Goal: Obtain resource: Download file/media

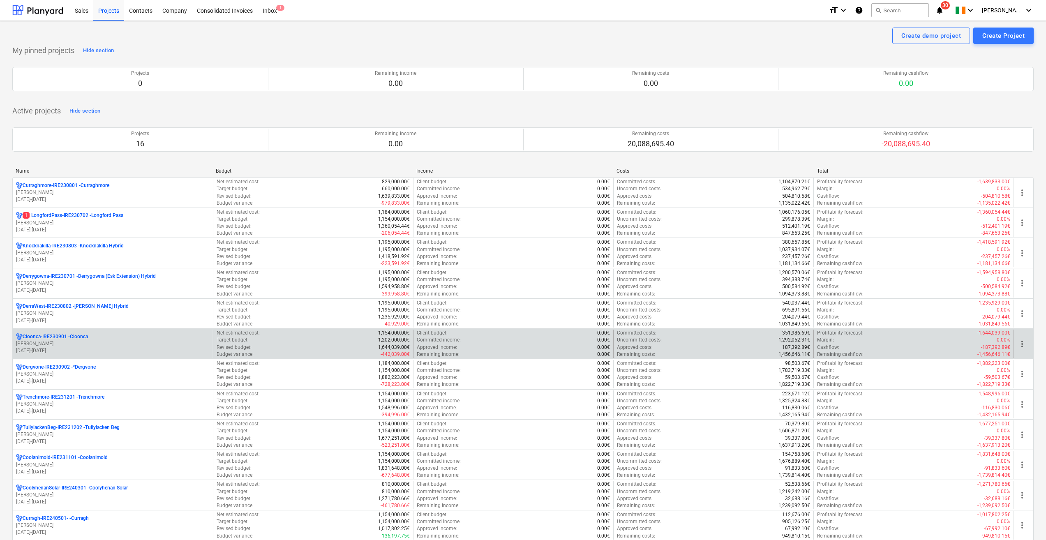
click at [60, 353] on p "[DATE] - [DATE]" at bounding box center [113, 350] width 194 height 7
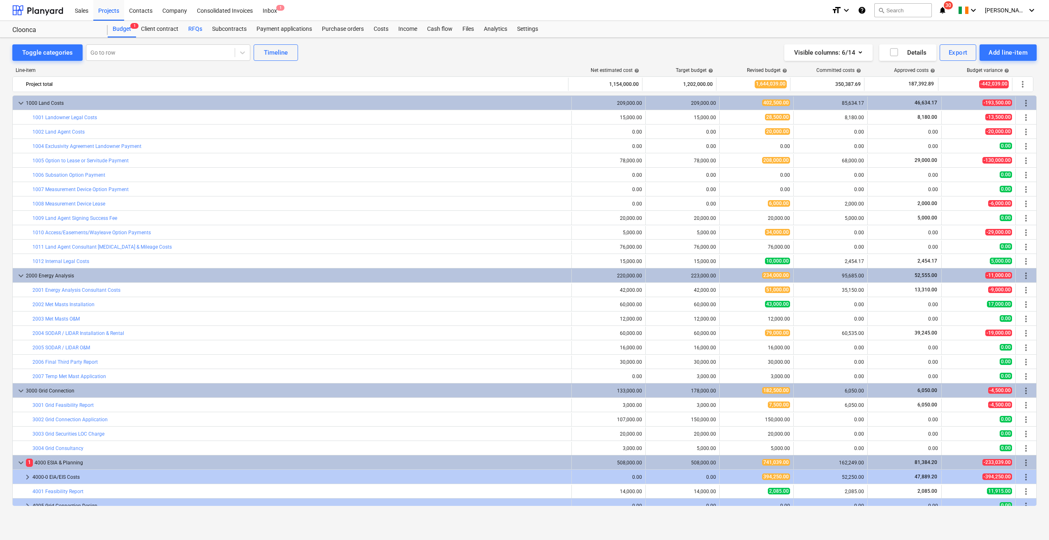
click at [190, 28] on div "RFQs" at bounding box center [195, 29] width 24 height 16
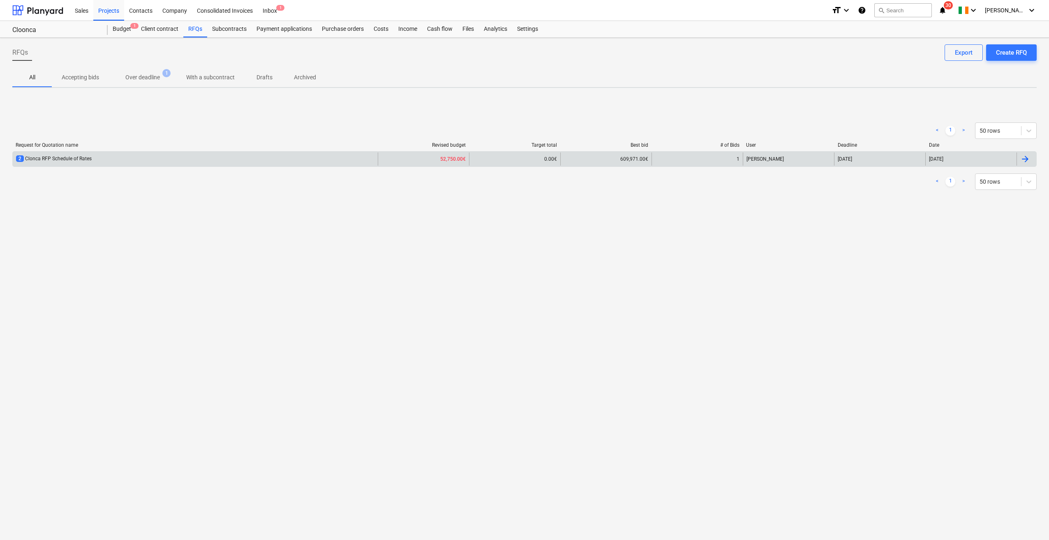
click at [216, 163] on div "2 Clonca RFP Schedule of Rates" at bounding box center [195, 159] width 365 height 13
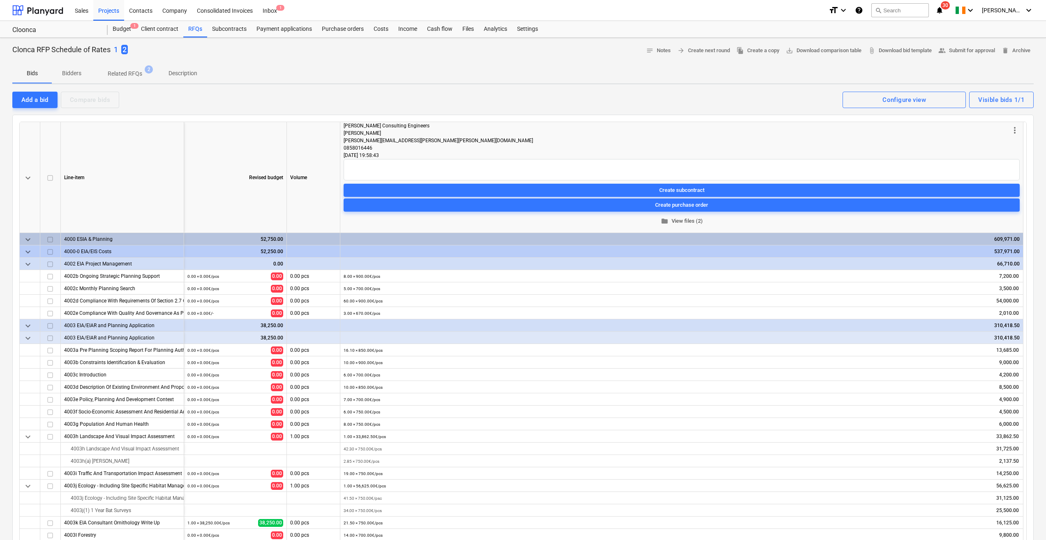
click at [684, 220] on span "folder View files (2)" at bounding box center [682, 221] width 670 height 9
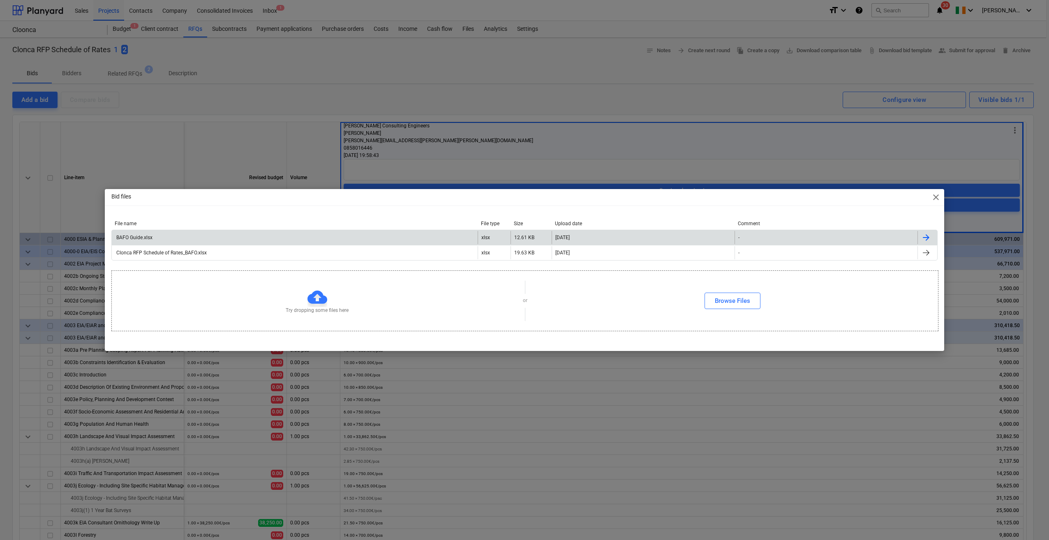
click at [208, 233] on div "BAFO Guide.xlsx" at bounding box center [295, 237] width 366 height 13
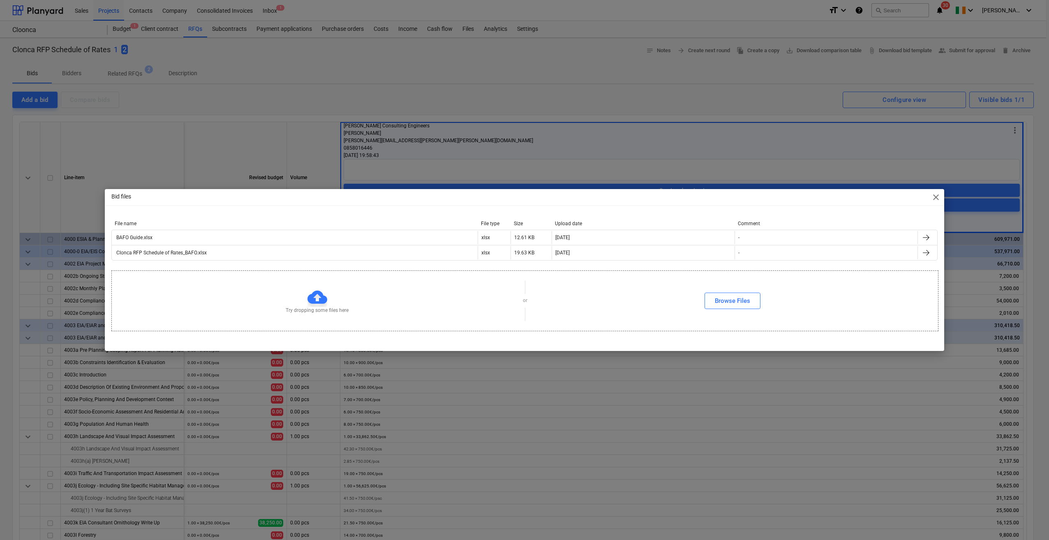
click at [932, 200] on span "close" at bounding box center [936, 197] width 10 height 10
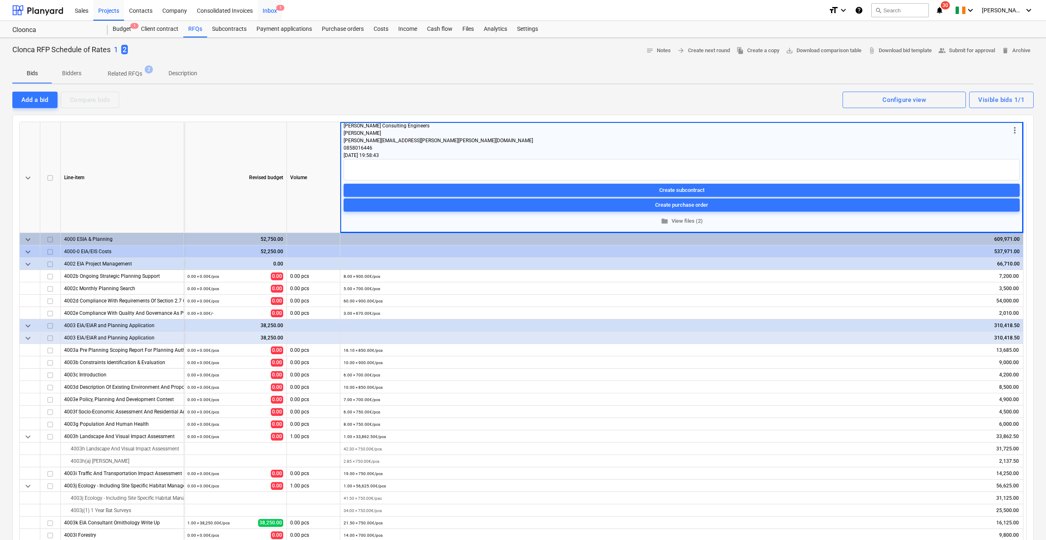
click at [278, 7] on span "1" at bounding box center [280, 8] width 8 height 6
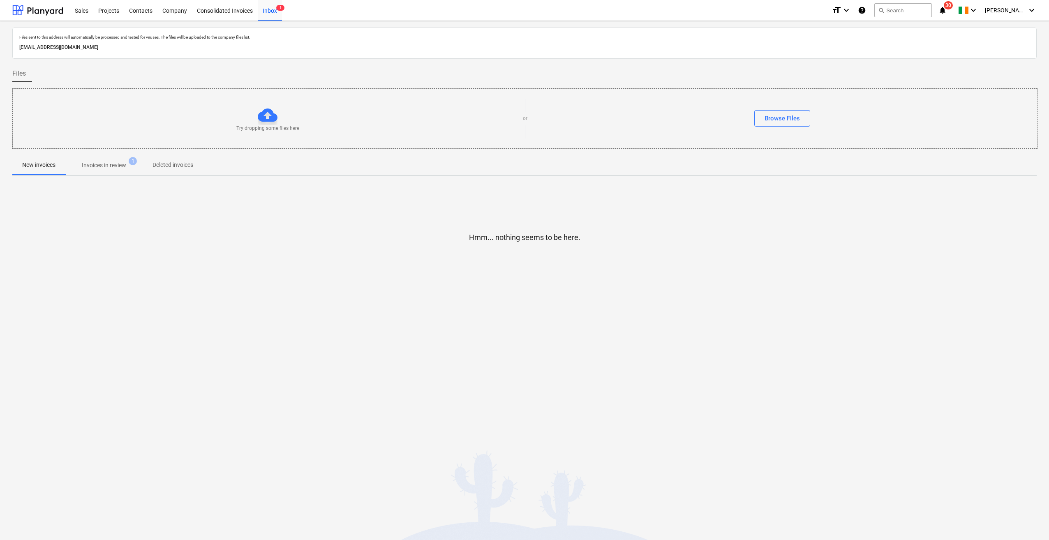
click at [90, 168] on p "Invoices in review" at bounding box center [104, 165] width 44 height 9
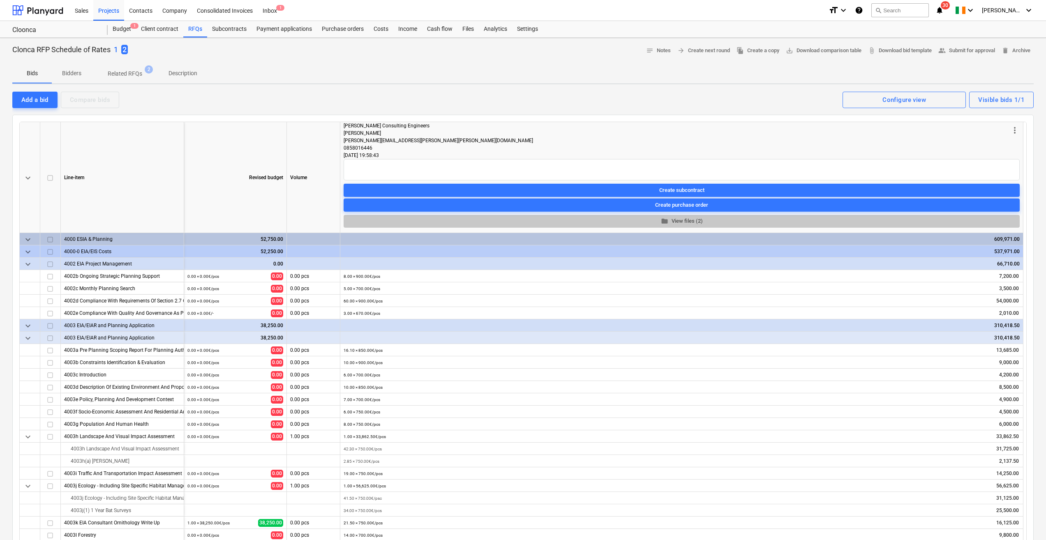
click at [687, 222] on span "folder View files (2)" at bounding box center [682, 221] width 670 height 9
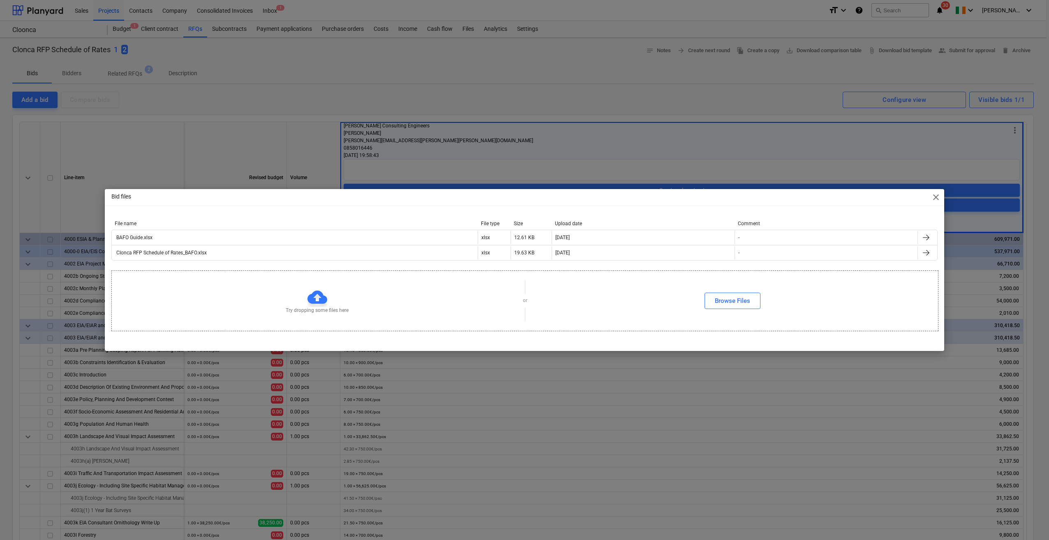
click at [934, 196] on span "close" at bounding box center [936, 197] width 10 height 10
